Goal: Find specific page/section: Find specific page/section

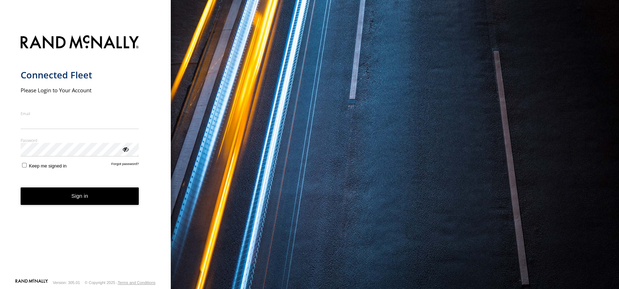
type input "**********"
click at [89, 210] on form "**********" at bounding box center [86, 154] width 130 height 247
click at [94, 194] on button "Sign in" at bounding box center [80, 195] width 119 height 17
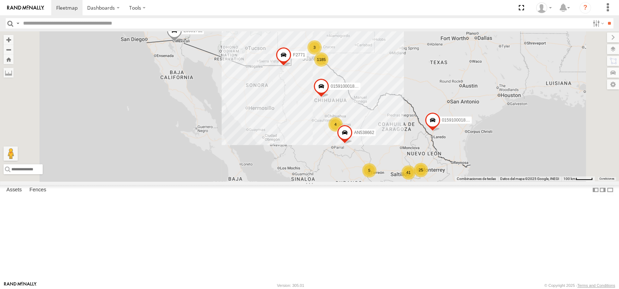
drag, startPoint x: 332, startPoint y: 104, endPoint x: 345, endPoint y: 125, distance: 24.9
click at [345, 125] on div "ZJ531712 015910001845018 015910001811580 F2771 1185 25 13 41 4 3 3 5 AN535203 2…" at bounding box center [309, 106] width 619 height 150
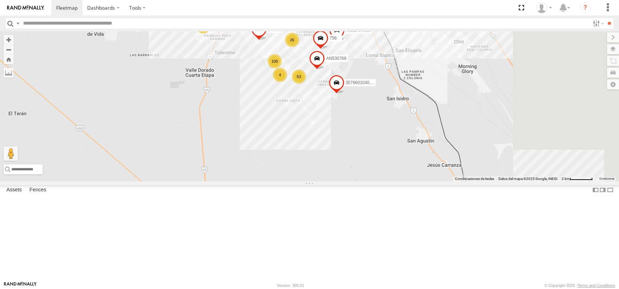
drag, startPoint x: 442, startPoint y: 101, endPoint x: 403, endPoint y: 159, distance: 69.2
click at [404, 159] on div "ZJ531712 015910001845018 015910001811580 F2771 AN535203 AN538662 100 53 26 18 A…" at bounding box center [309, 106] width 619 height 150
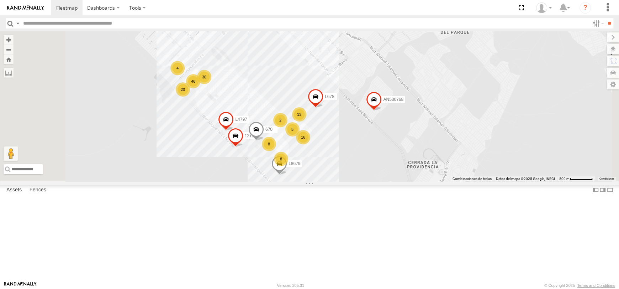
drag, startPoint x: 392, startPoint y: 161, endPoint x: 398, endPoint y: 197, distance: 36.5
click at [398, 181] on div "ZJ531712 015910001845018 015910001811580 F2771 AN535203 AN538662 AN533937 NISSA…" at bounding box center [309, 106] width 619 height 150
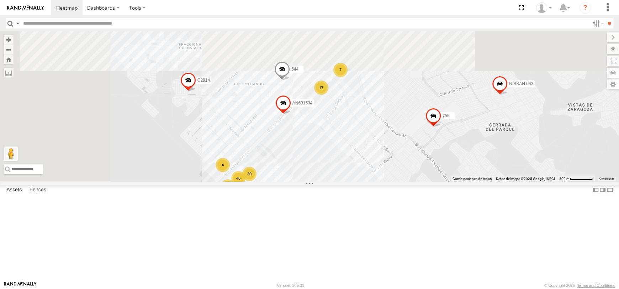
drag, startPoint x: 383, startPoint y: 160, endPoint x: 425, endPoint y: 253, distance: 102.8
click at [425, 181] on div "ZJ531712 015910001845018 015910001811580 F2771 AN535203 AN538662 AN533937 NISSA…" at bounding box center [309, 106] width 619 height 150
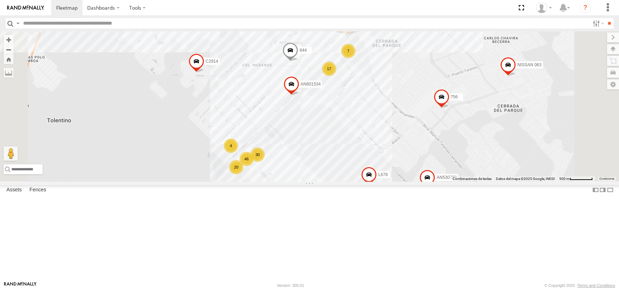
drag, startPoint x: 387, startPoint y: 235, endPoint x: 402, endPoint y: 184, distance: 52.4
click at [402, 181] on div "ZJ531712 015910001845018 015910001811580 F2771 AN535203 AN538662 AN533937 NISSA…" at bounding box center [309, 106] width 619 height 150
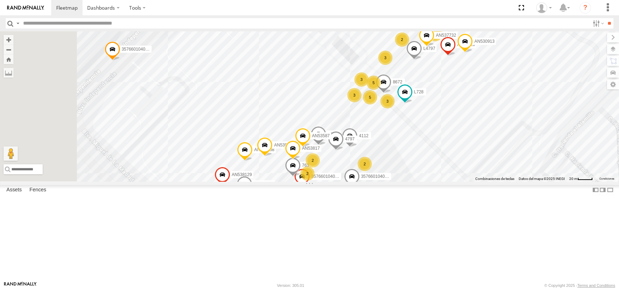
drag, startPoint x: 479, startPoint y: 199, endPoint x: 498, endPoint y: 224, distance: 31.0
click at [498, 181] on div "ZJ531712 015910001845018 015910001811580 F2771 AN535203 AN538662 AN533937 NISSA…" at bounding box center [309, 106] width 619 height 150
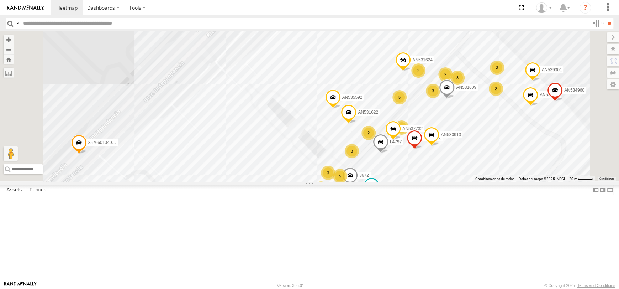
drag, startPoint x: 503, startPoint y: 177, endPoint x: 464, endPoint y: 261, distance: 92.8
click at [464, 181] on div "ZJ531712 015910001845018 015910001811580 F2771 AN535203 AN538662 AN533937 NISSA…" at bounding box center [309, 106] width 619 height 150
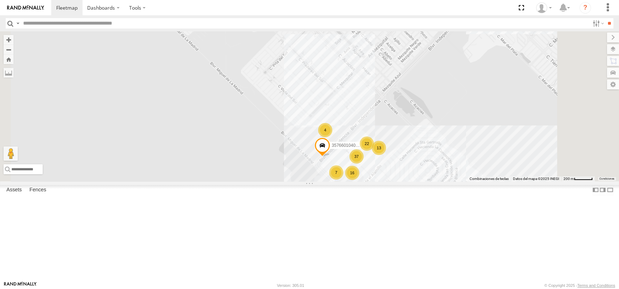
click at [438, 288] on html "Dashboards" at bounding box center [309, 144] width 619 height 289
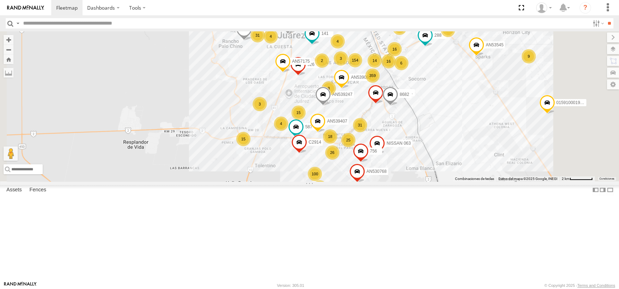
drag, startPoint x: 417, startPoint y: 225, endPoint x: 420, endPoint y: 233, distance: 8.9
click at [420, 181] on div "ZJ531712 015910001845018 015910001811580 F2771 AN535203 AN538662 AN533937 NISSA…" at bounding box center [309, 106] width 619 height 150
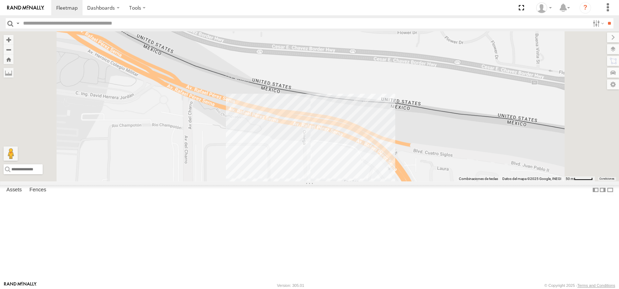
drag, startPoint x: 430, startPoint y: 230, endPoint x: 415, endPoint y: 166, distance: 65.5
click at [415, 171] on div "ZJ531712 015910001845018 015910001811580 F2771 AN535203 AN538662 AN533937 NISSA…" at bounding box center [309, 106] width 619 height 150
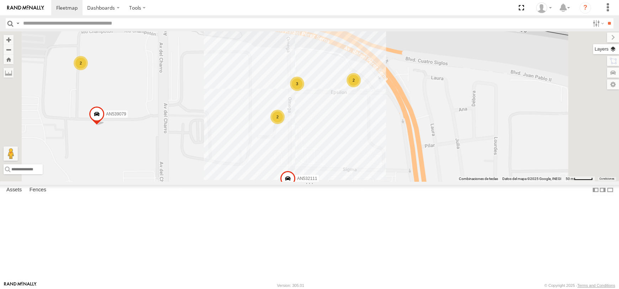
click at [618, 50] on label at bounding box center [606, 49] width 26 height 10
click at [0, 0] on span "Basemaps" at bounding box center [0, 0] width 0 height 0
click at [0, 0] on span "Satellite" at bounding box center [0, 0] width 0 height 0
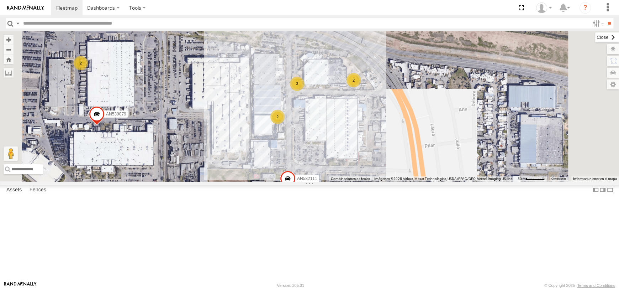
click at [596, 37] on label at bounding box center [608, 37] width 24 height 10
